Goal: Navigation & Orientation: Go to known website

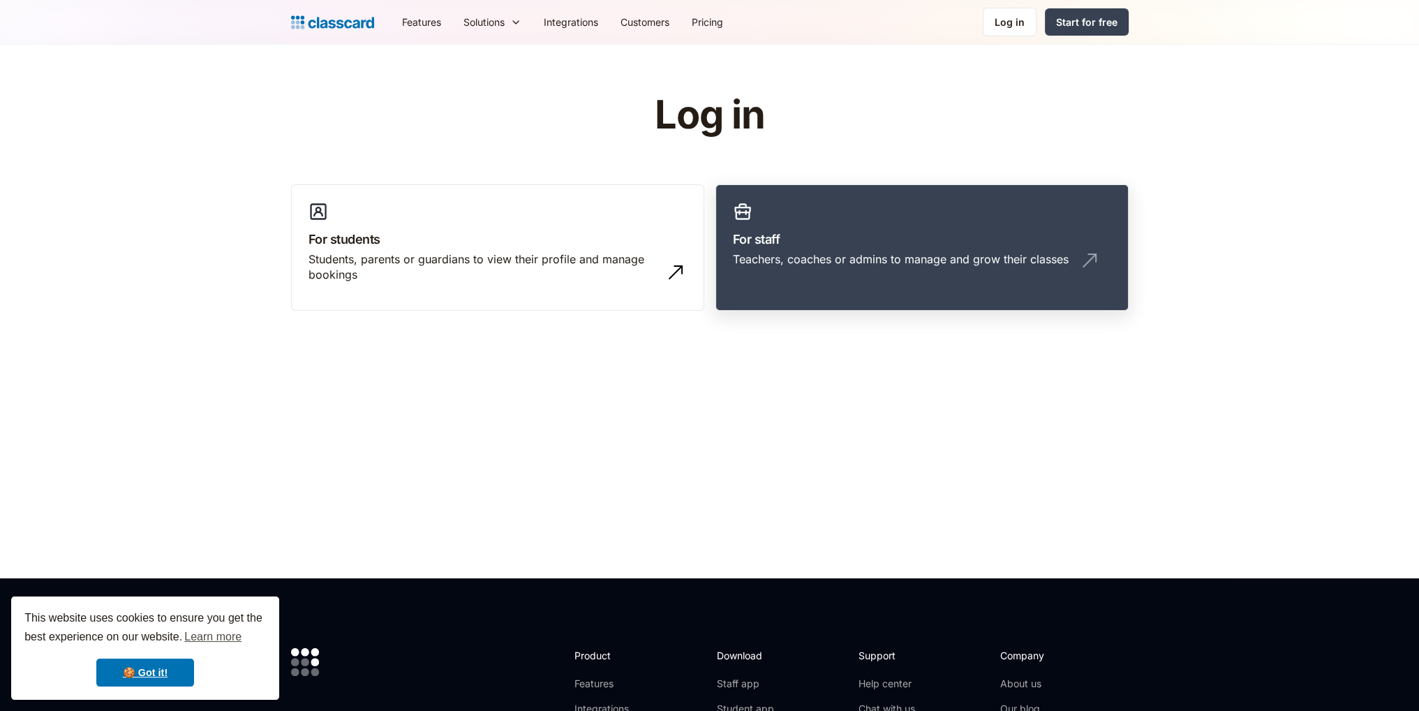
drag, startPoint x: 0, startPoint y: 0, endPoint x: 865, endPoint y: 239, distance: 897.3
click at [865, 239] on h3 "For staff" at bounding box center [922, 239] width 378 height 19
click at [944, 260] on div "Teachers, coaches or admins to manage and grow their classes" at bounding box center [901, 258] width 336 height 15
click at [819, 254] on div "Teachers, coaches or admins to manage and grow their classes" at bounding box center [901, 258] width 336 height 15
drag, startPoint x: 0, startPoint y: 0, endPoint x: 799, endPoint y: 258, distance: 839.8
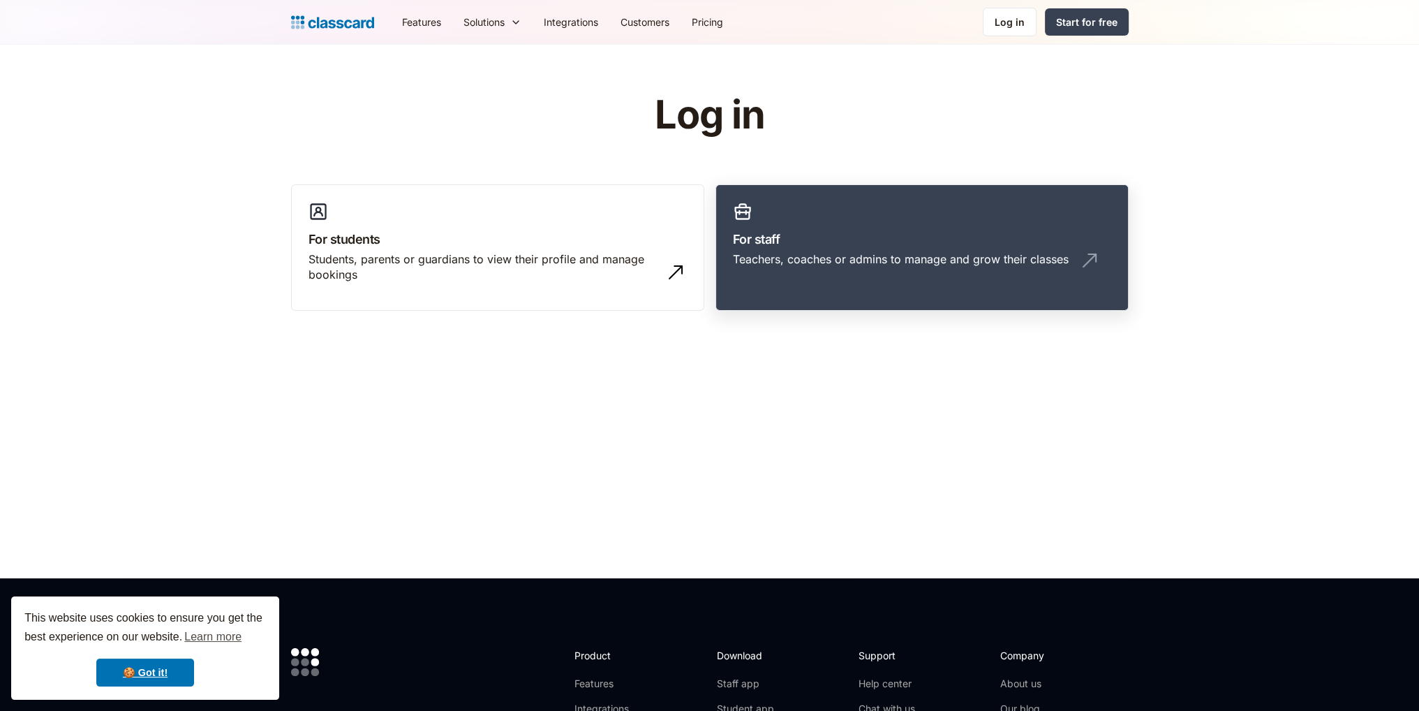
click at [799, 258] on div "Teachers, coaches or admins to manage and grow their classes" at bounding box center [901, 258] width 336 height 15
